Goal: Navigation & Orientation: Find specific page/section

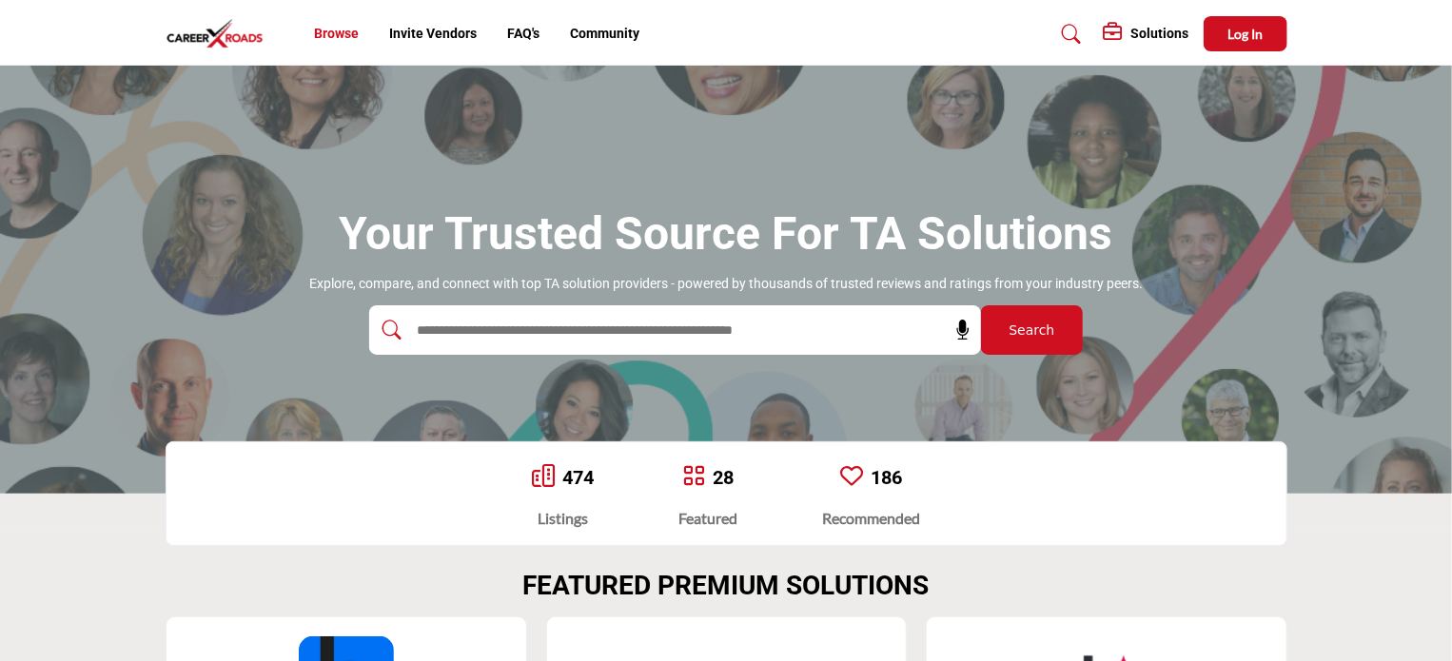
click at [331, 33] on link "Browse" at bounding box center [336, 33] width 45 height 15
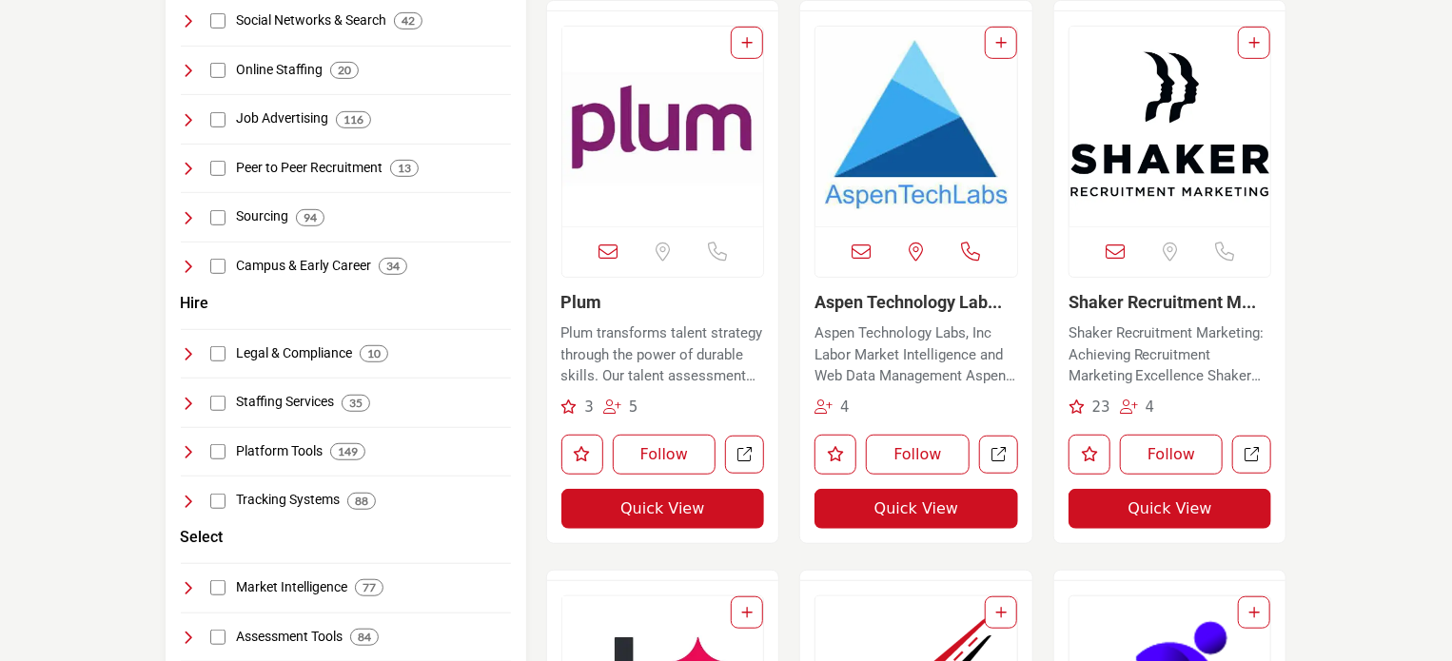
scroll to position [380, 0]
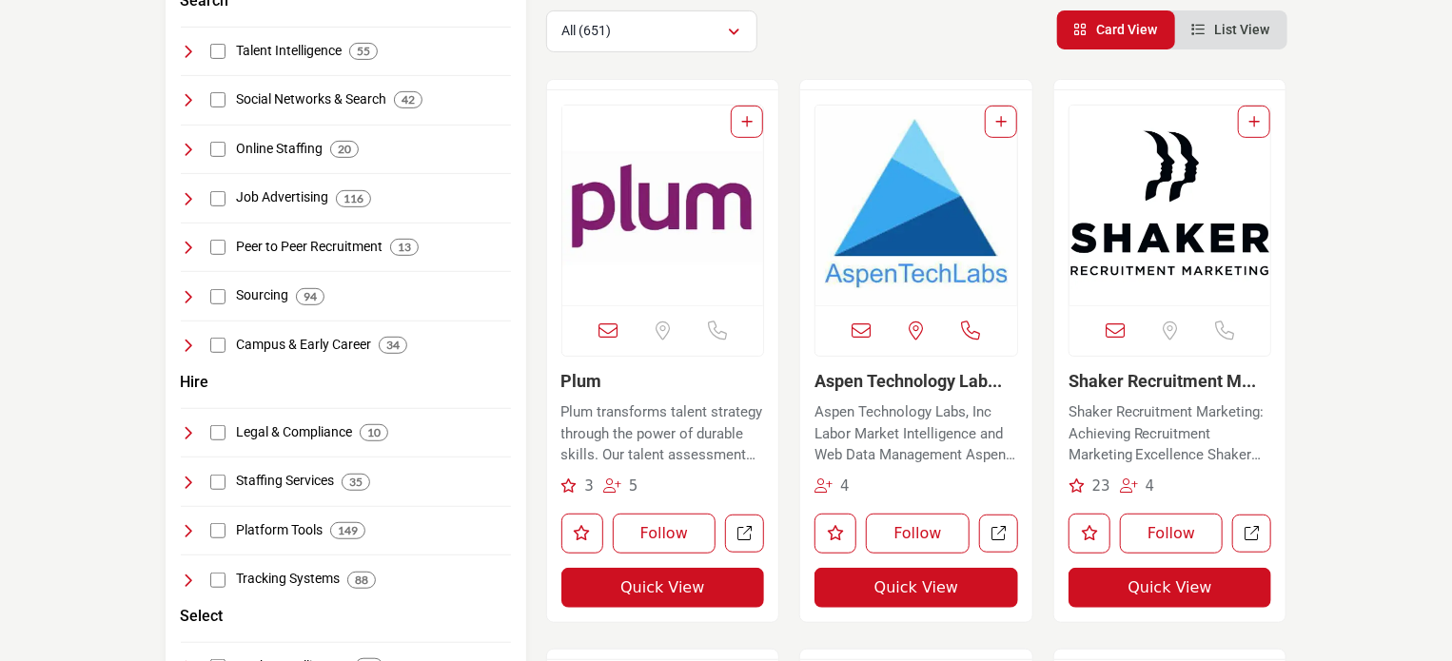
scroll to position [285, 0]
